Goal: Information Seeking & Learning: Check status

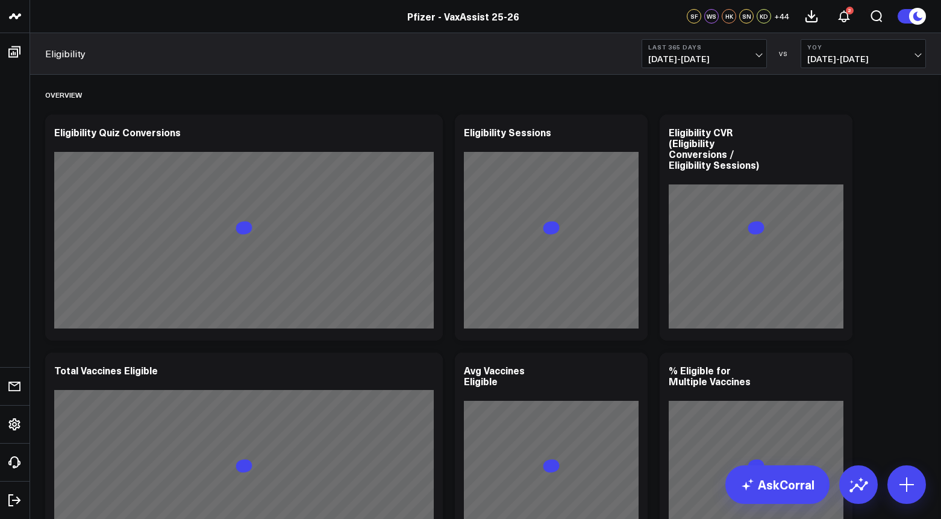
click at [723, 62] on span "[DATE] - [DATE]" at bounding box center [704, 59] width 112 height 10
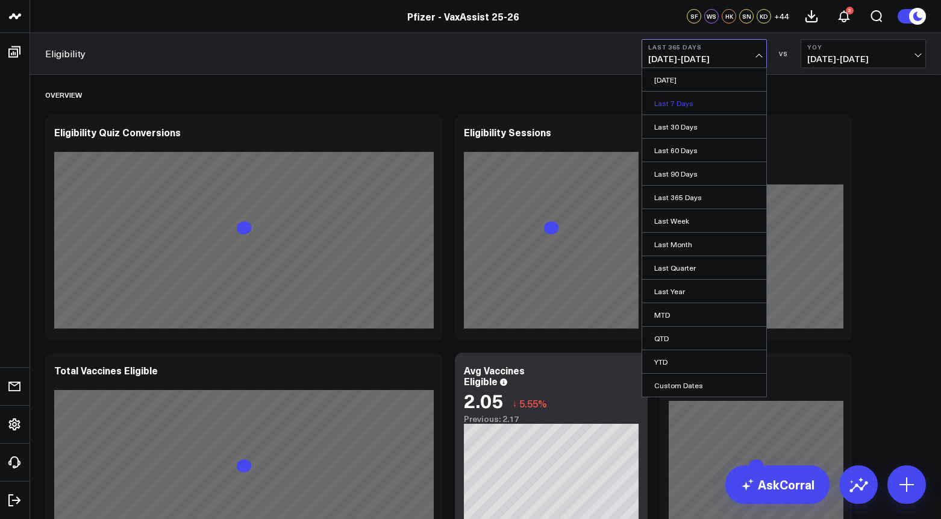
click at [678, 103] on link "Last 7 Days" at bounding box center [704, 103] width 124 height 23
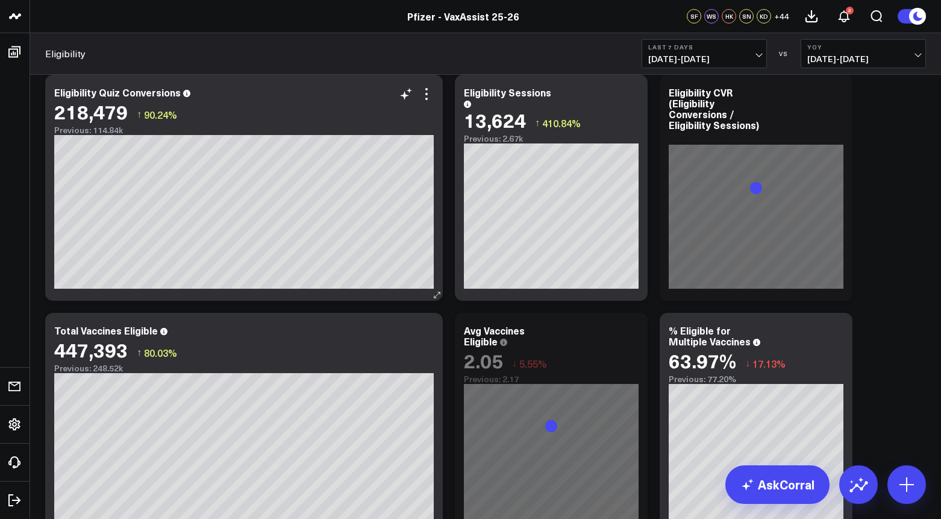
scroll to position [39, 0]
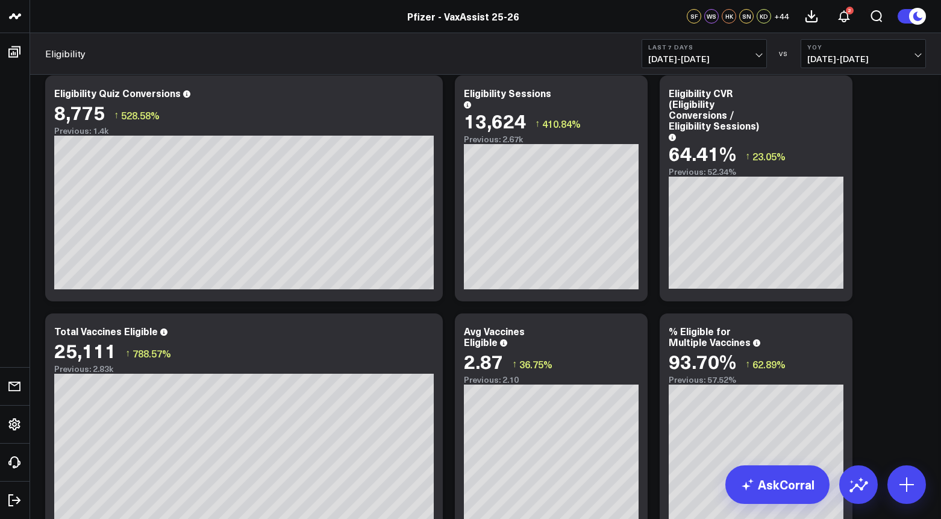
click at [707, 57] on span "[DATE] - [DATE]" at bounding box center [704, 59] width 112 height 10
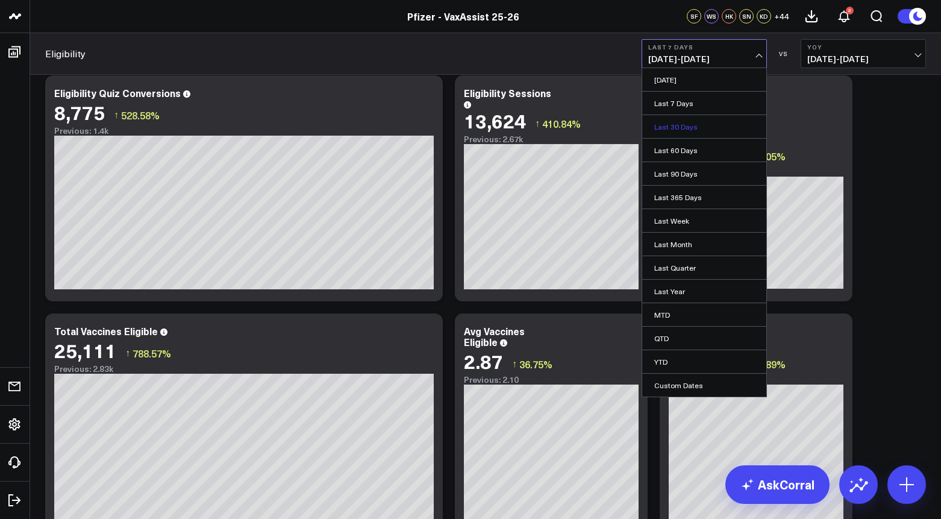
click at [663, 128] on link "Last 30 Days" at bounding box center [704, 126] width 124 height 23
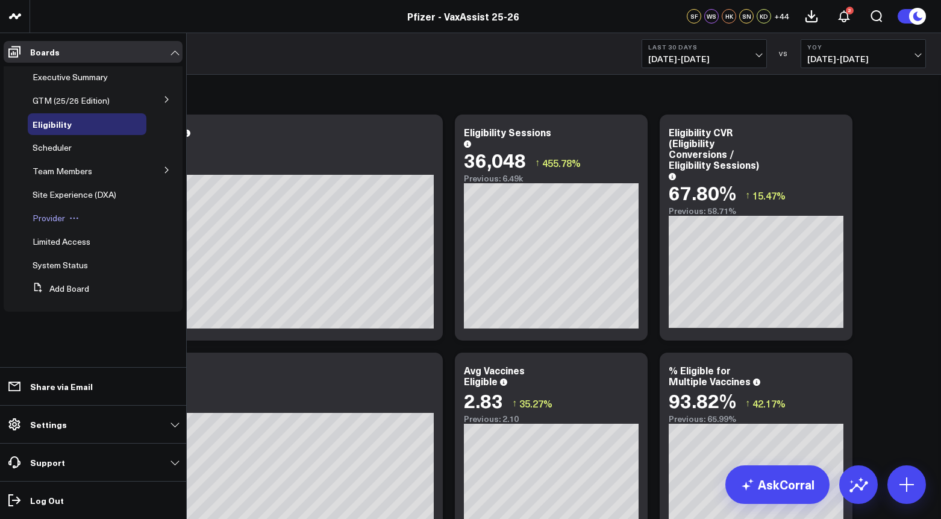
scroll to position [36, 0]
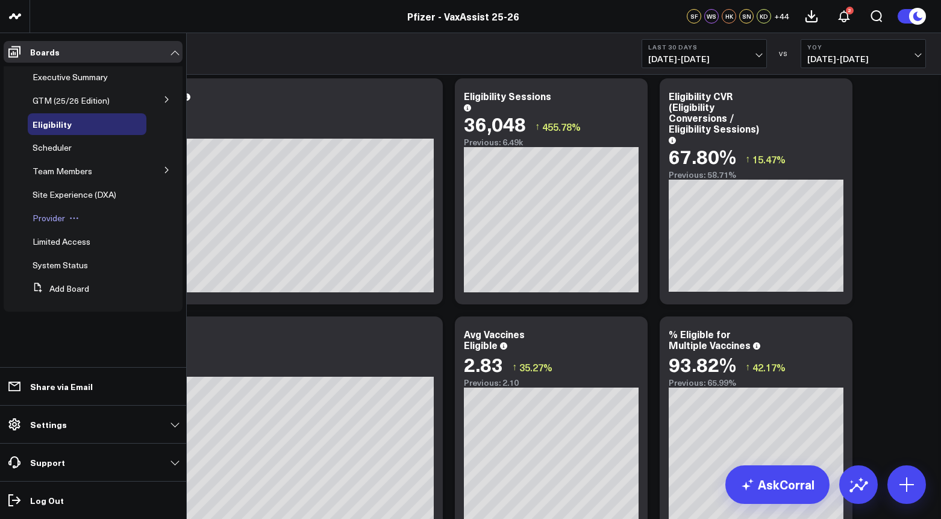
click at [56, 218] on span "Provider" at bounding box center [49, 217] width 33 height 11
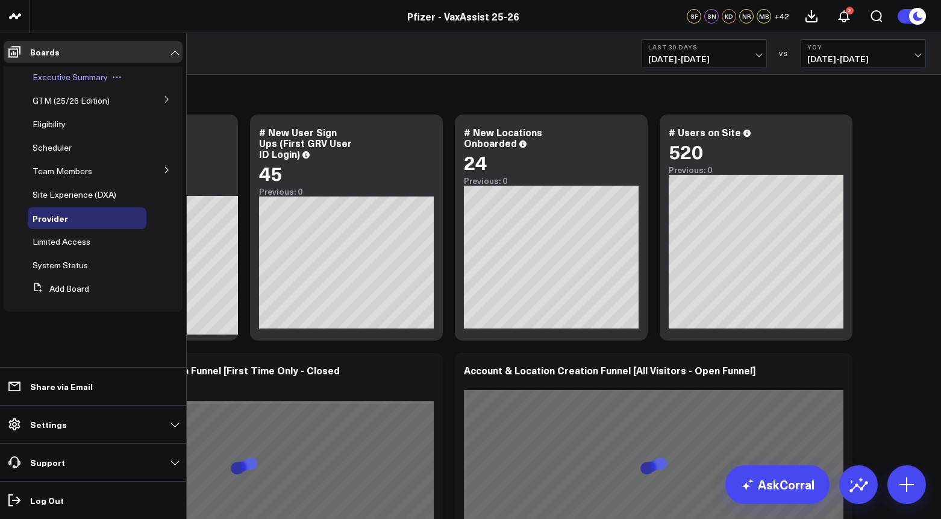
click at [60, 83] on div "Executive Summary" at bounding box center [87, 77] width 119 height 22
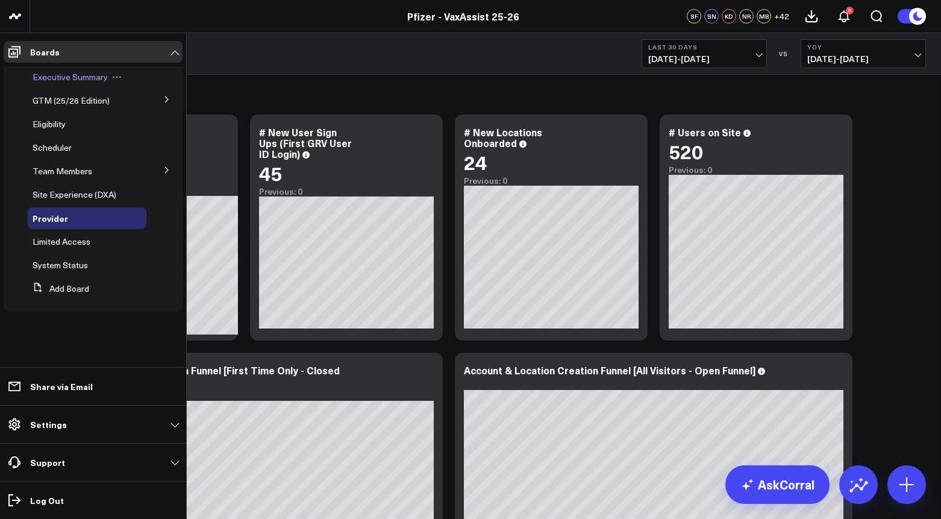
click at [60, 76] on span "Executive Summary" at bounding box center [70, 76] width 75 height 11
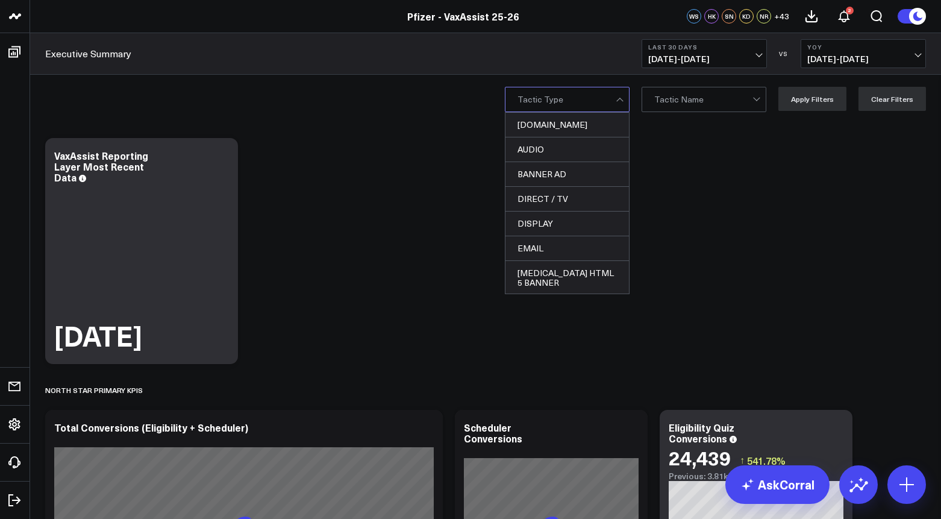
click at [626, 98] on div at bounding box center [621, 99] width 10 height 24
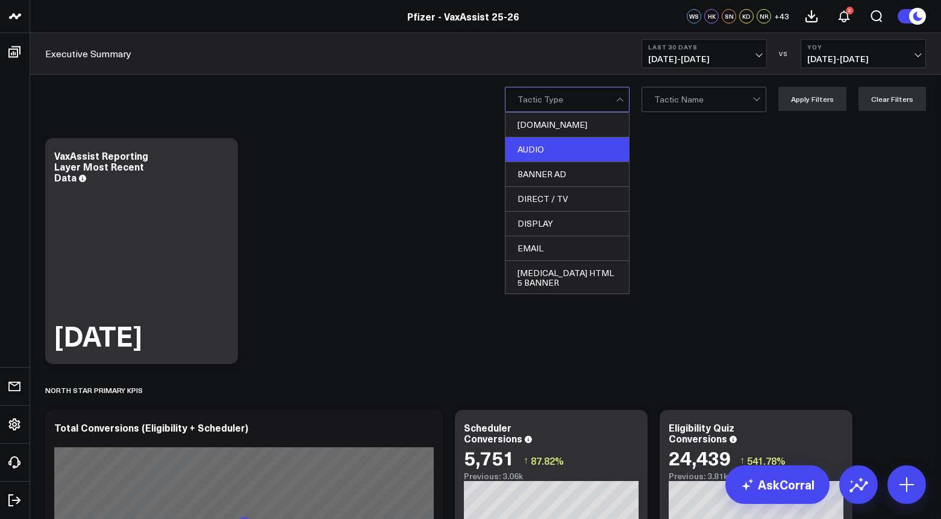
scroll to position [5, 0]
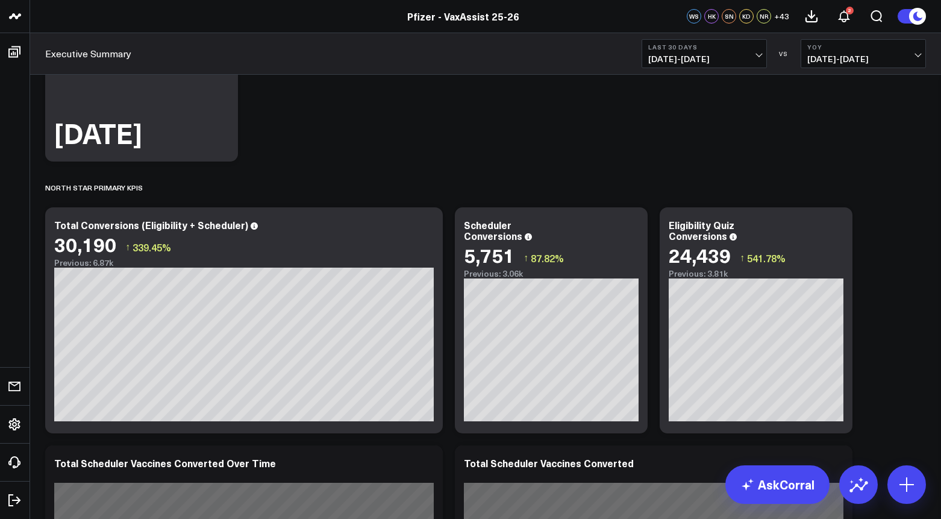
scroll to position [0, 0]
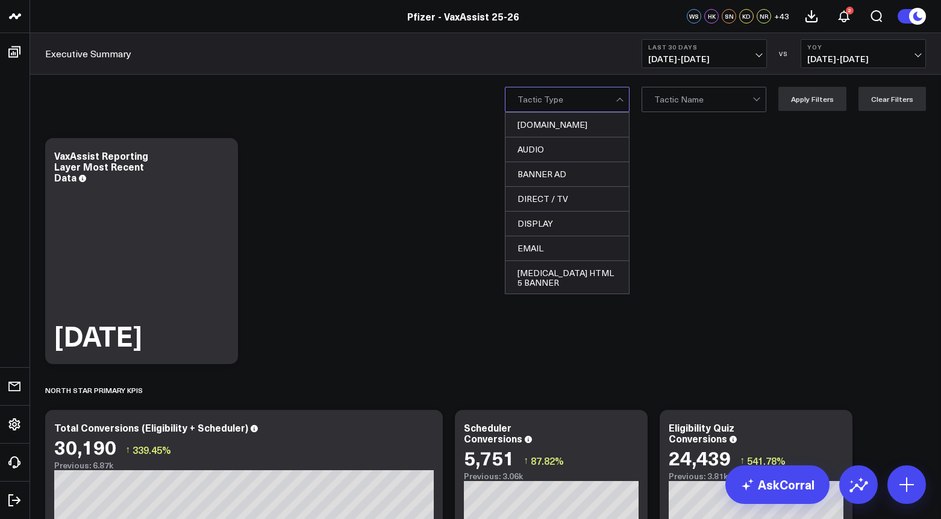
click at [602, 104] on div at bounding box center [566, 99] width 98 height 24
click at [759, 98] on div at bounding box center [756, 98] width 7 height 7
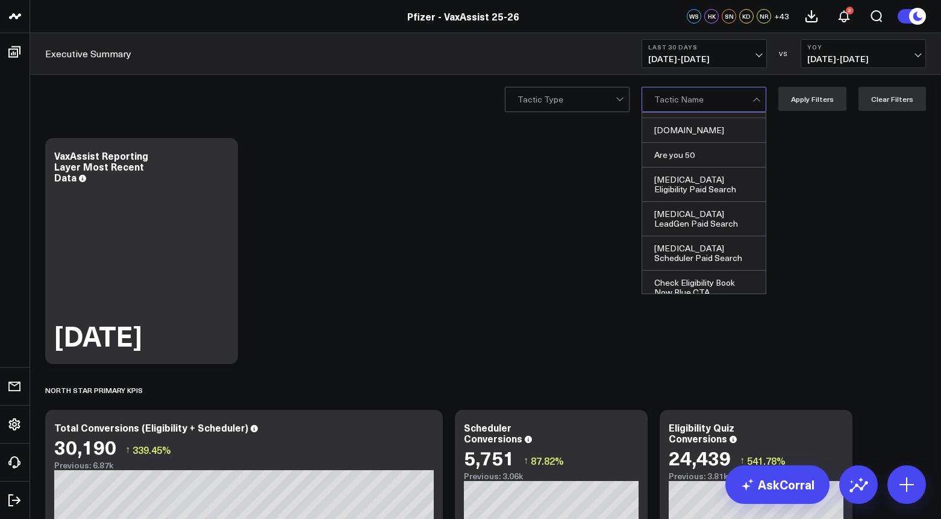
scroll to position [62, 0]
click at [692, 191] on div "[MEDICAL_DATA] Eligibility Paid Search" at bounding box center [703, 186] width 123 height 34
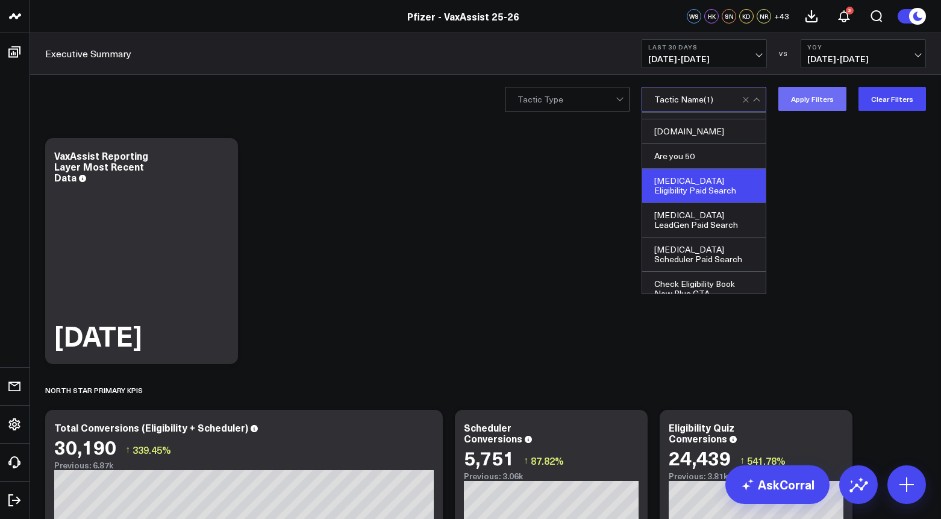
click at [808, 102] on button "Apply Filters" at bounding box center [812, 99] width 68 height 24
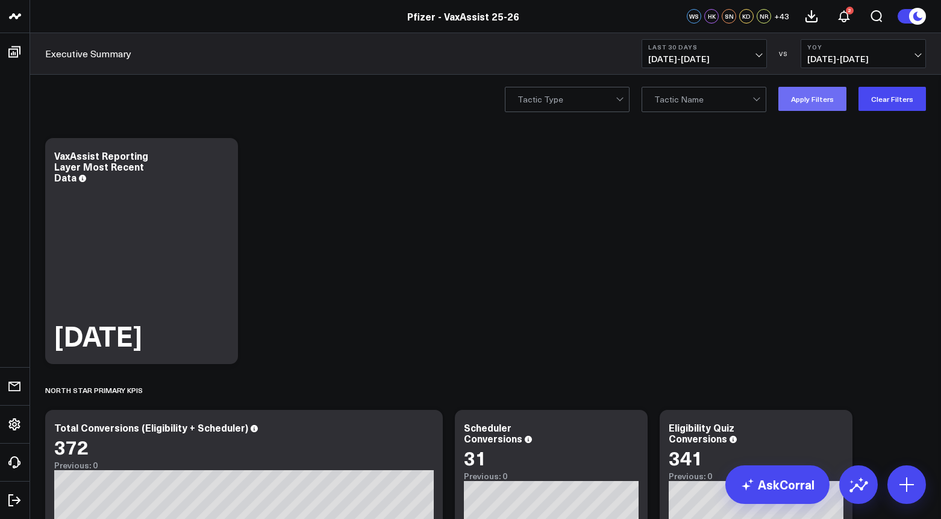
click at [822, 105] on button "Apply Filters" at bounding box center [812, 99] width 68 height 24
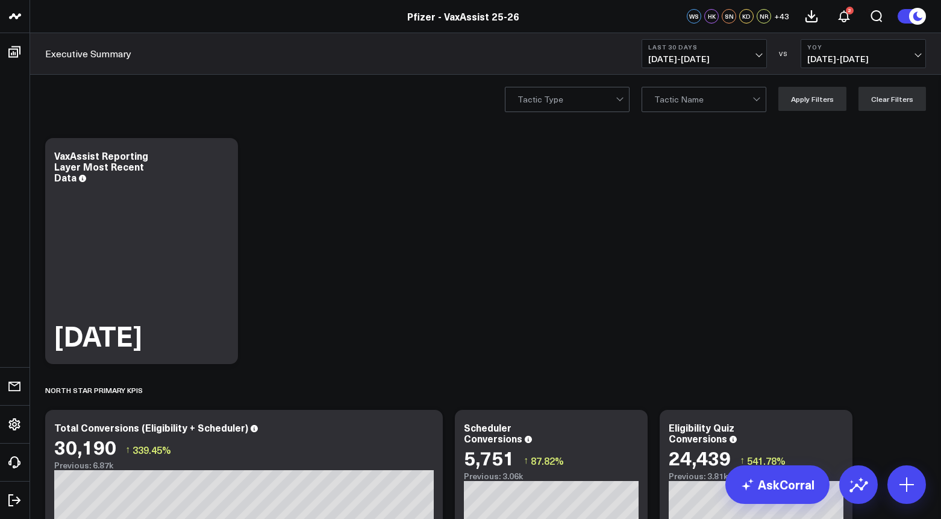
click at [759, 56] on span "[DATE] - [DATE]" at bounding box center [704, 59] width 112 height 10
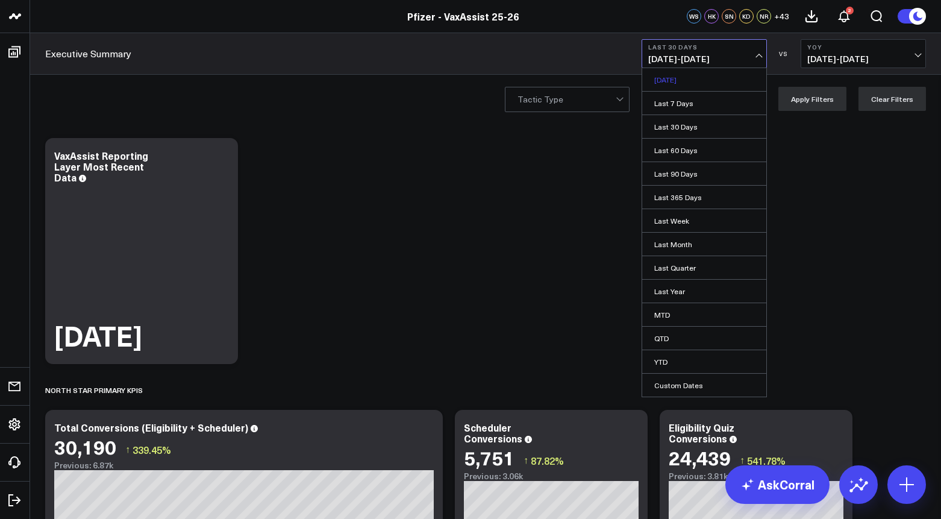
click at [681, 84] on link "[DATE]" at bounding box center [704, 79] width 124 height 23
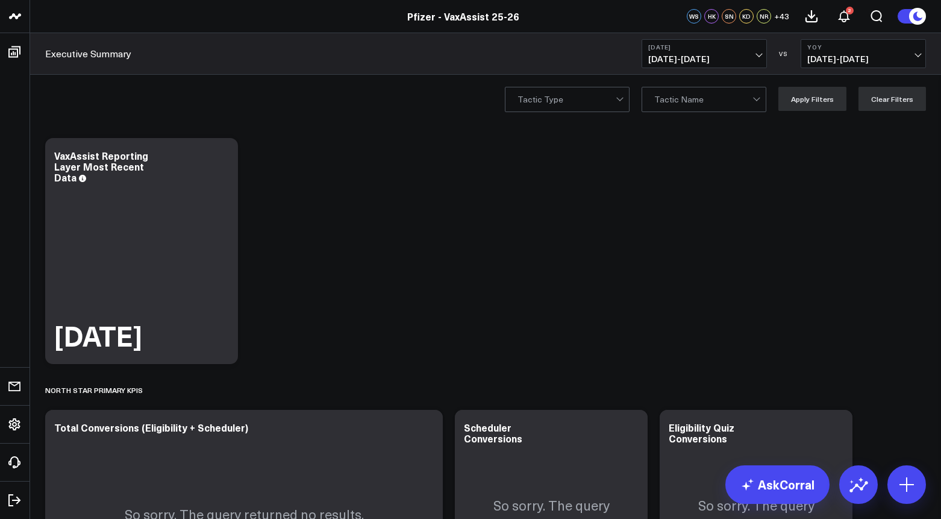
click at [729, 60] on span "[DATE] - [DATE]" at bounding box center [704, 59] width 112 height 10
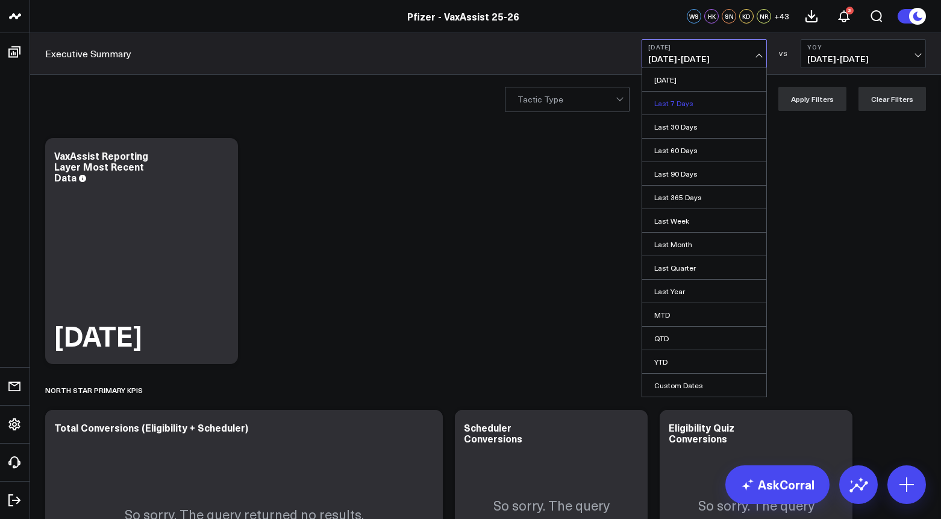
click at [707, 100] on link "Last 7 Days" at bounding box center [704, 103] width 124 height 23
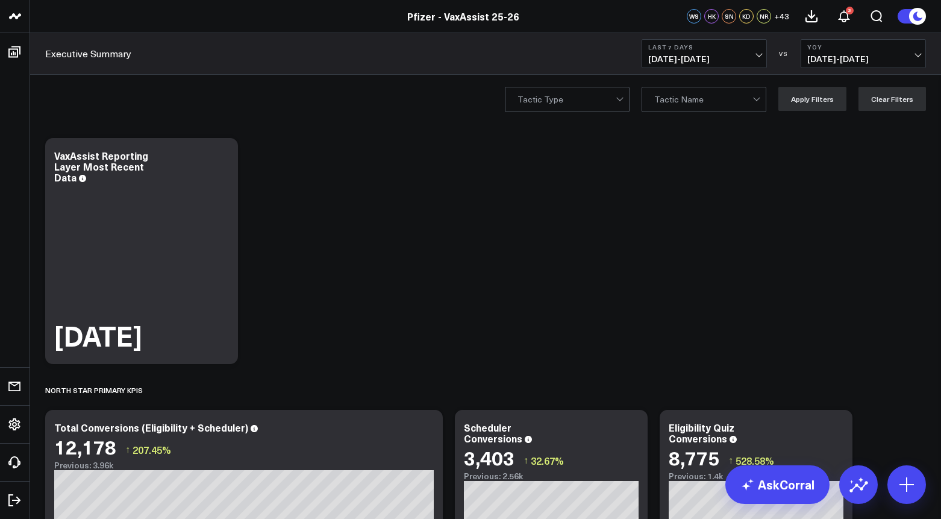
click at [558, 101] on div at bounding box center [566, 99] width 98 height 24
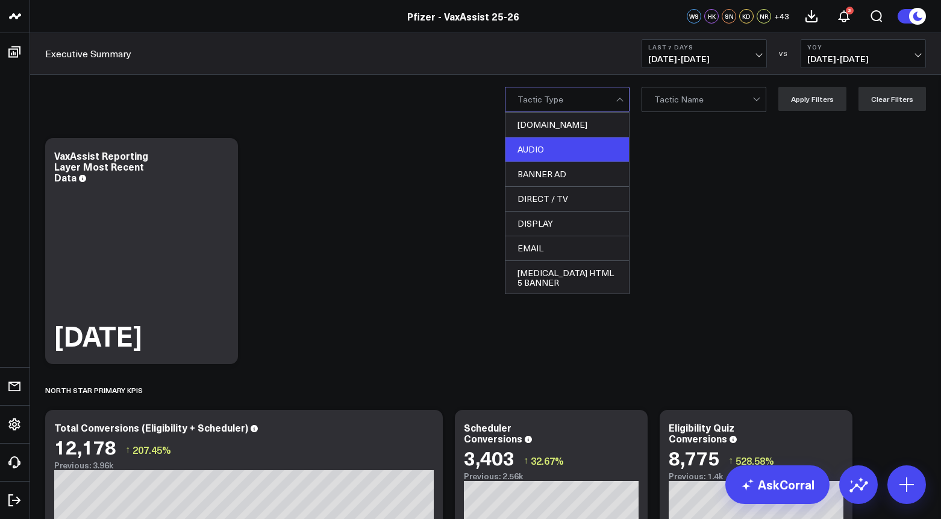
click at [551, 149] on div "AUDIO" at bounding box center [566, 149] width 123 height 25
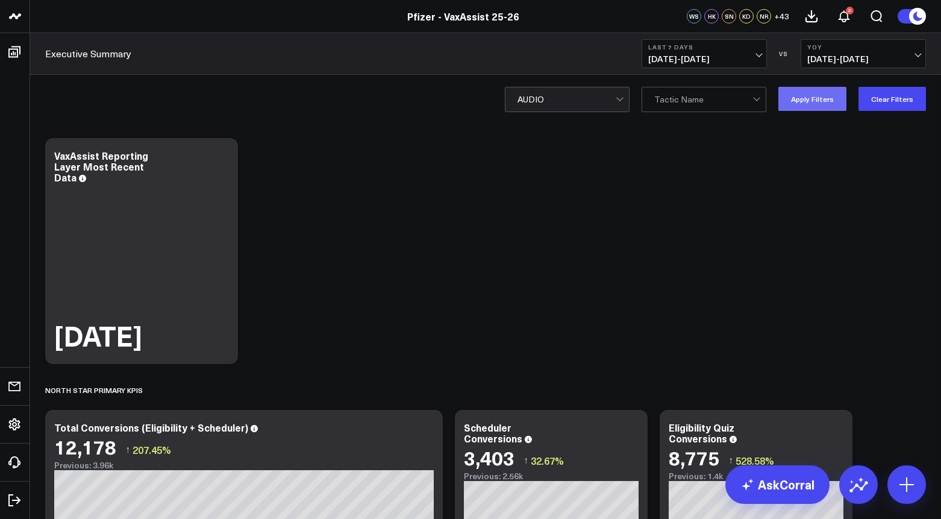
click at [828, 101] on button "Apply Filters" at bounding box center [812, 99] width 68 height 24
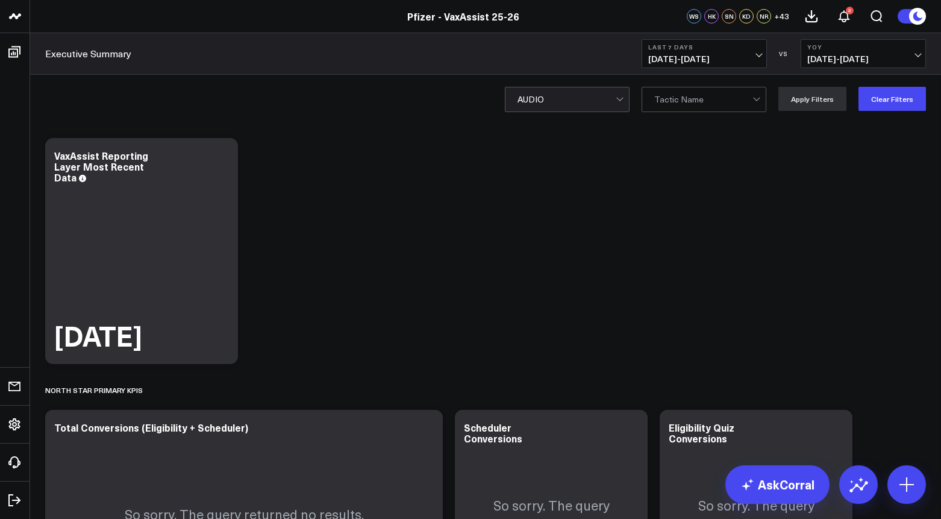
click at [614, 102] on div at bounding box center [566, 99] width 98 height 24
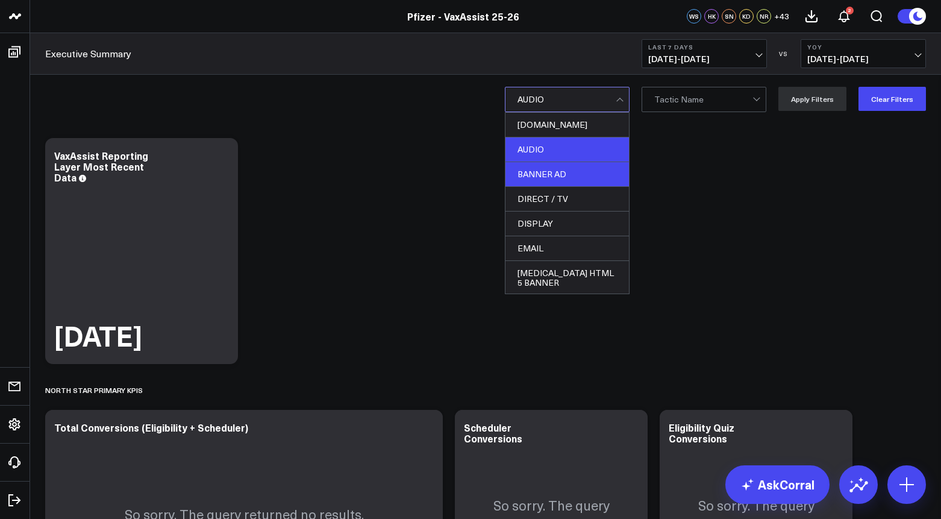
click at [584, 178] on div "BANNER AD" at bounding box center [566, 174] width 123 height 25
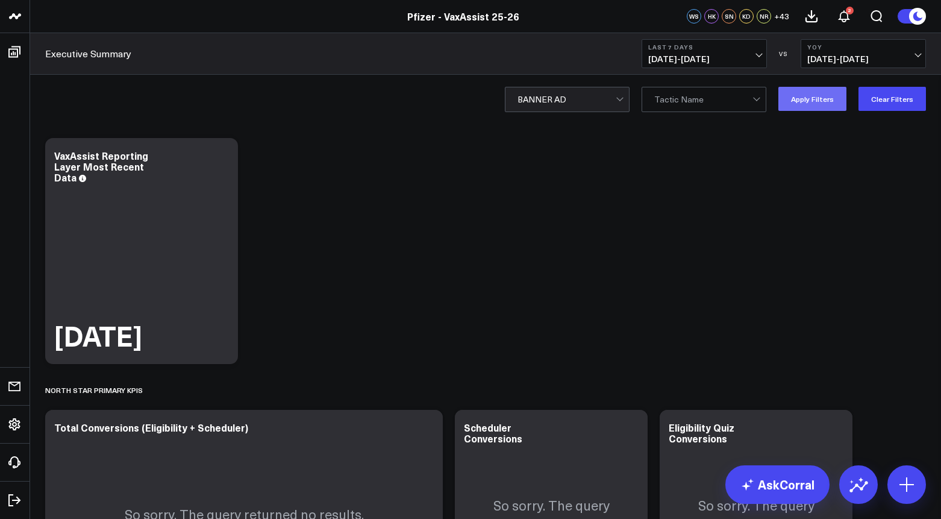
click at [818, 102] on button "Apply Filters" at bounding box center [812, 99] width 68 height 24
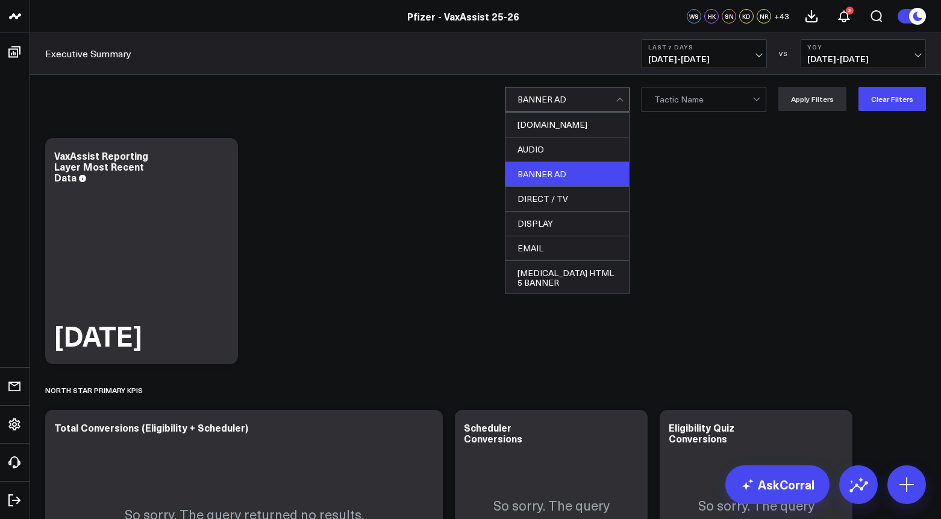
click at [626, 101] on div at bounding box center [621, 99] width 10 height 24
click at [581, 198] on div "DIRECT / TV" at bounding box center [566, 199] width 123 height 25
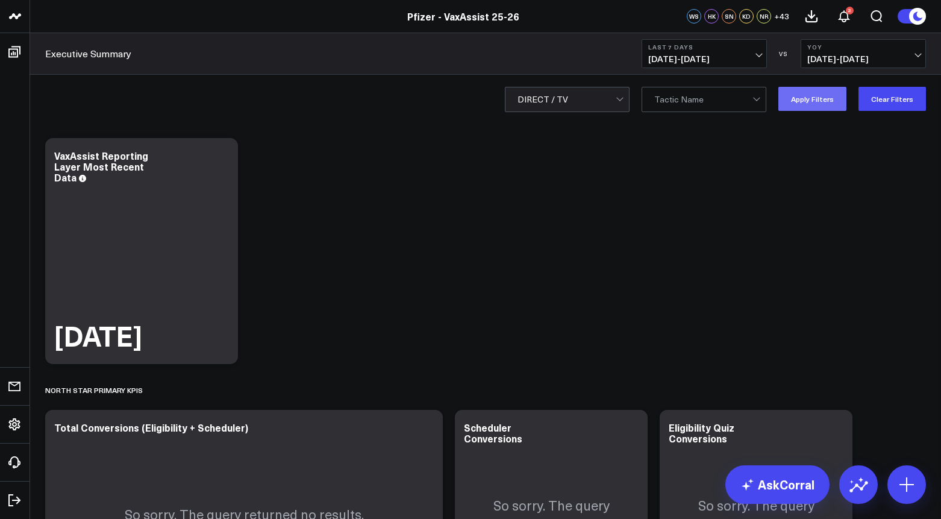
click at [833, 100] on button "Apply Filters" at bounding box center [812, 99] width 68 height 24
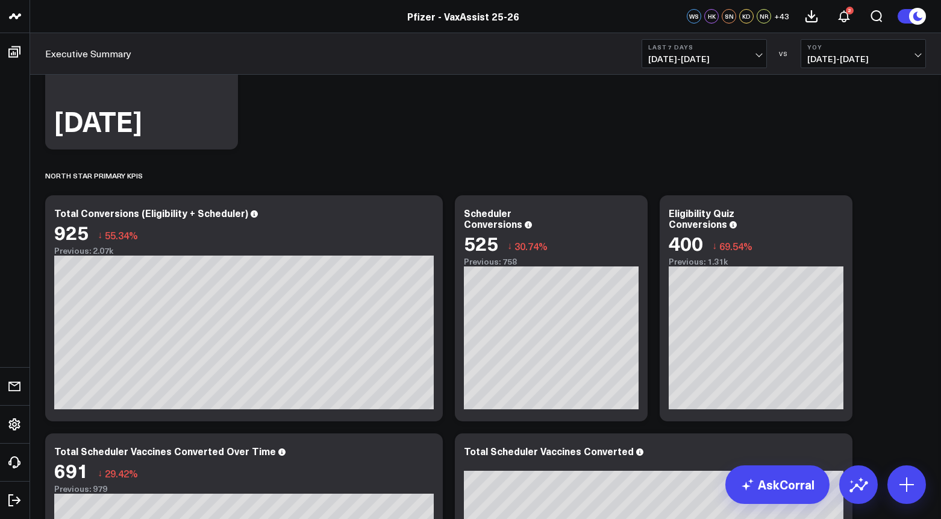
scroll to position [220, 0]
